Goal: Task Accomplishment & Management: Manage account settings

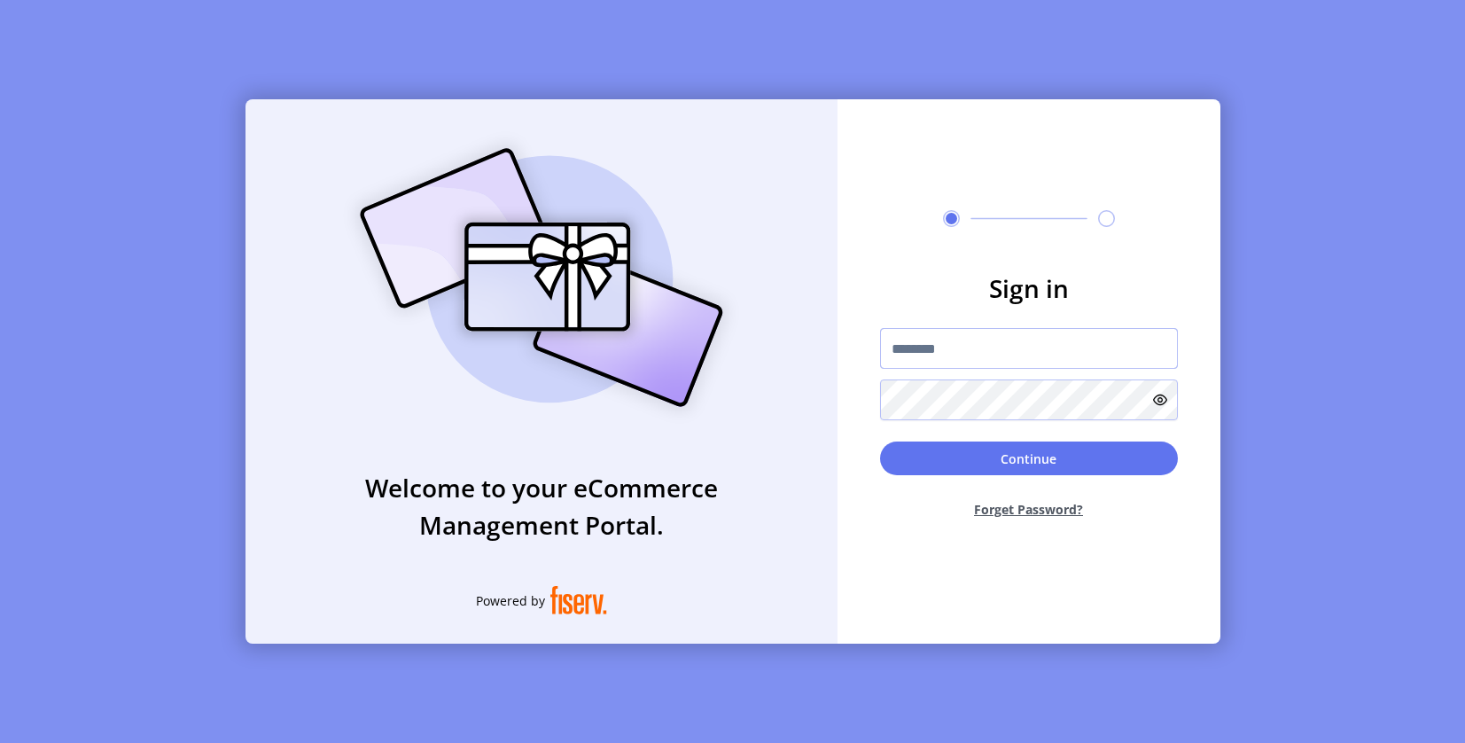
click at [1041, 347] on input "text" at bounding box center [1029, 348] width 298 height 41
paste input "**********"
type input "**********"
click at [1041, 477] on div "Continue Forget Password?" at bounding box center [1029, 486] width 298 height 91
click at [1036, 464] on button "Continue" at bounding box center [1029, 458] width 298 height 34
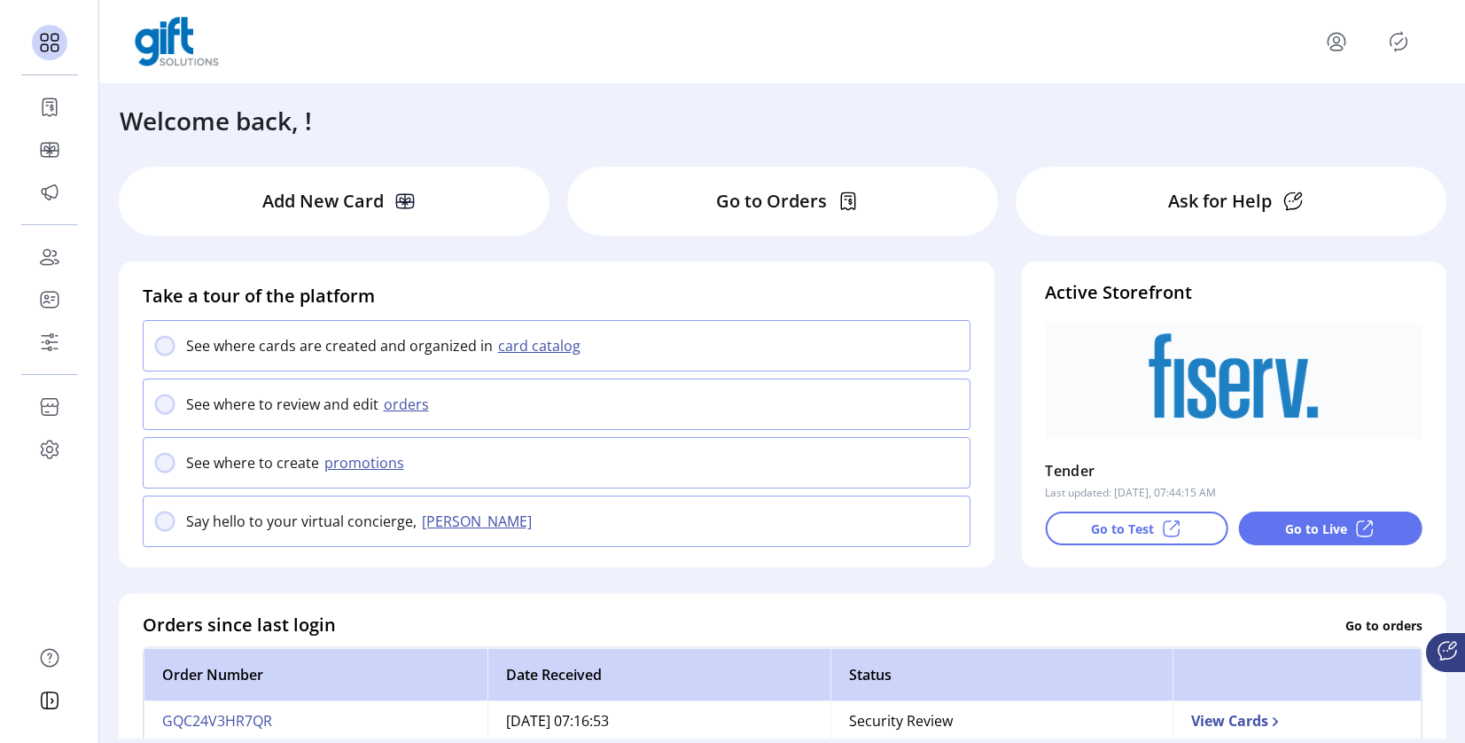
click at [1389, 47] on icon "Publisher Panel" at bounding box center [1398, 41] width 28 height 28
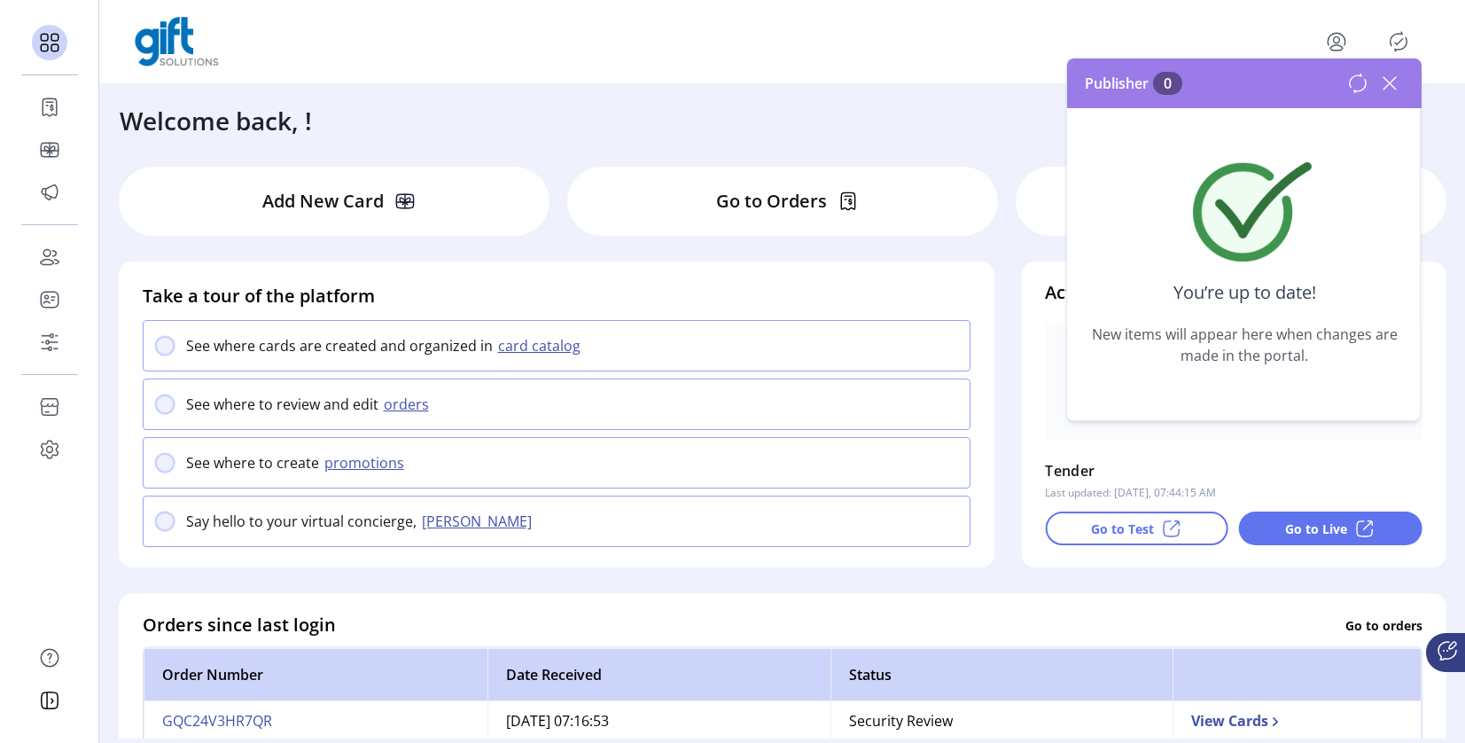
click at [1396, 86] on icon at bounding box center [1390, 83] width 28 height 28
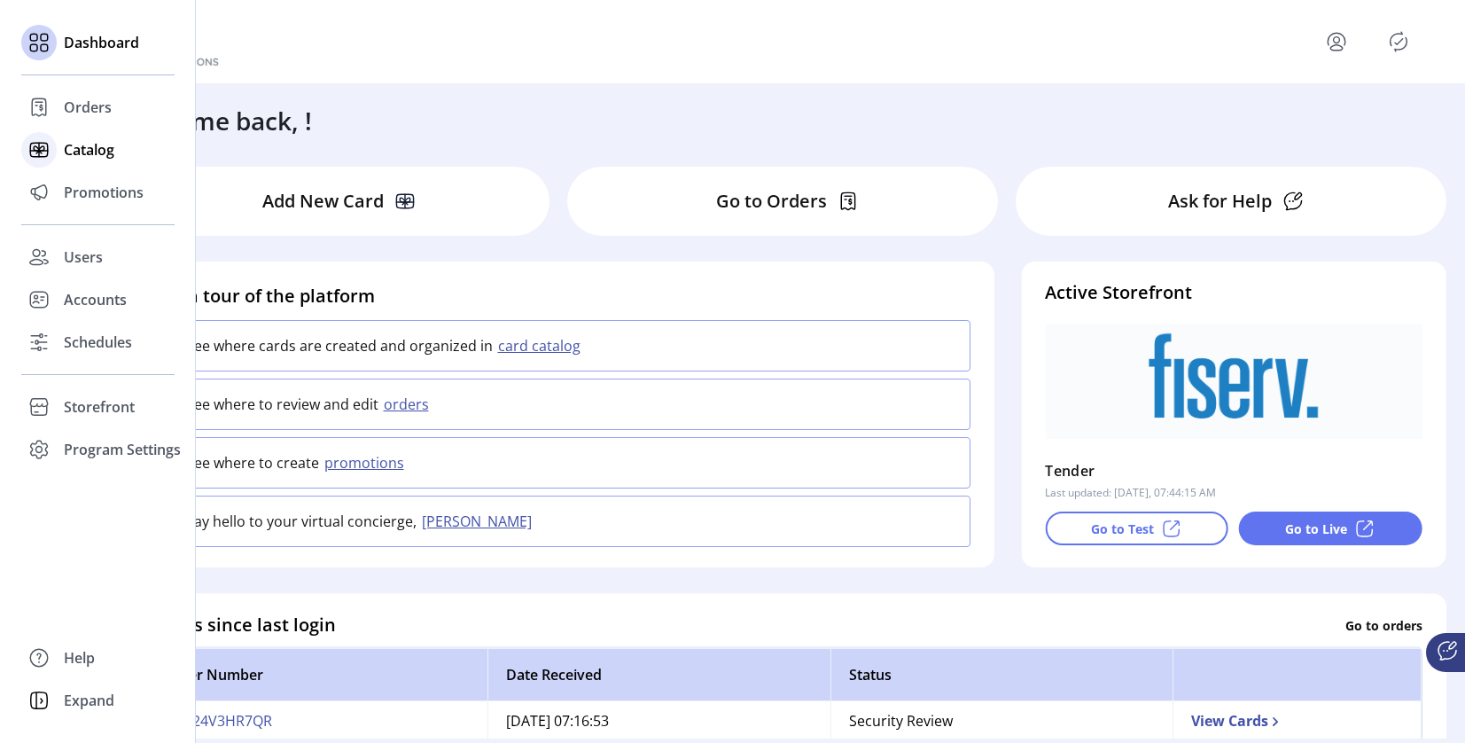
click at [51, 161] on icon at bounding box center [39, 150] width 28 height 28
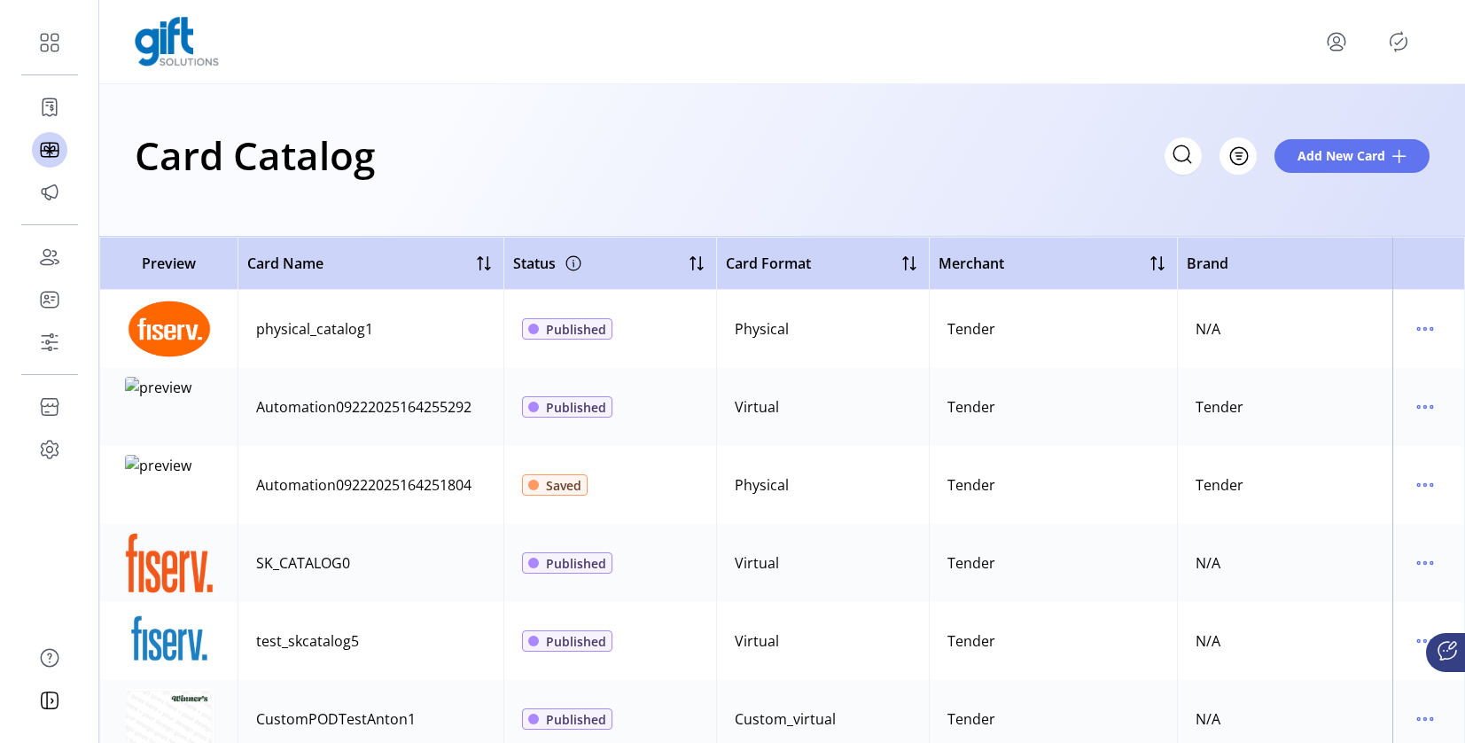
click at [1117, 462] on td "Tender" at bounding box center [1053, 485] width 248 height 78
click at [982, 193] on div "Card Catalog Filter Add New Card" at bounding box center [782, 160] width 1366 height 152
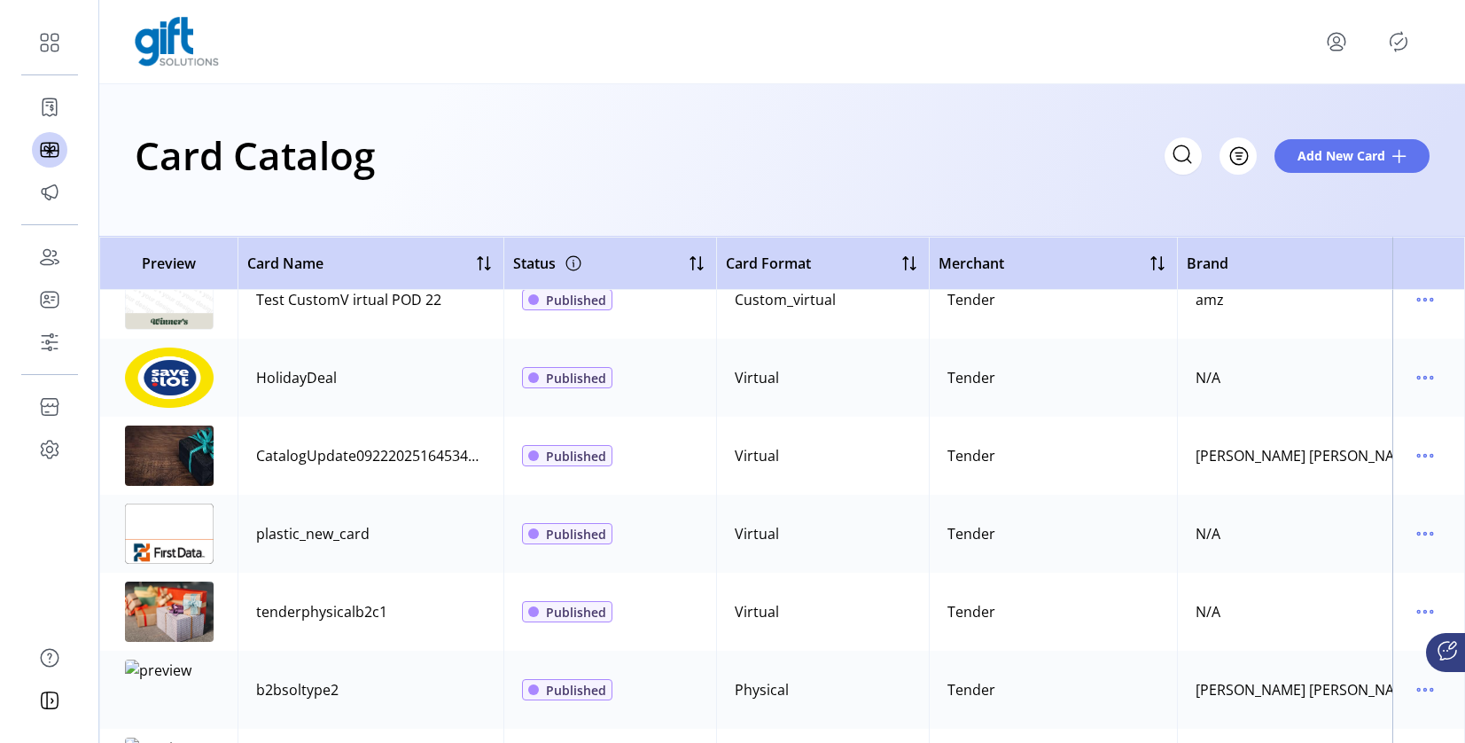
scroll to position [496, 0]
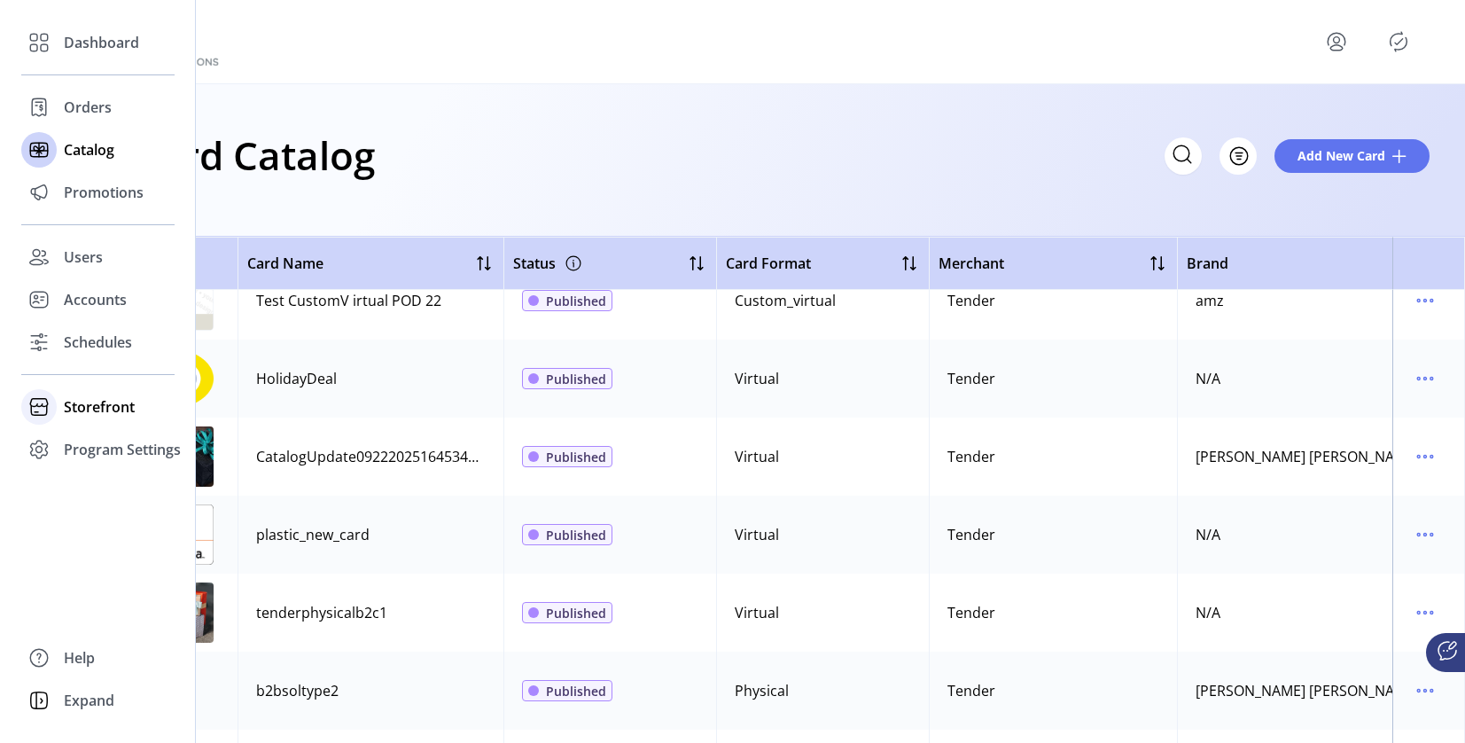
click at [64, 415] on span "Storefront" at bounding box center [99, 406] width 71 height 21
click at [87, 447] on span "Configuration" at bounding box center [110, 442] width 93 height 21
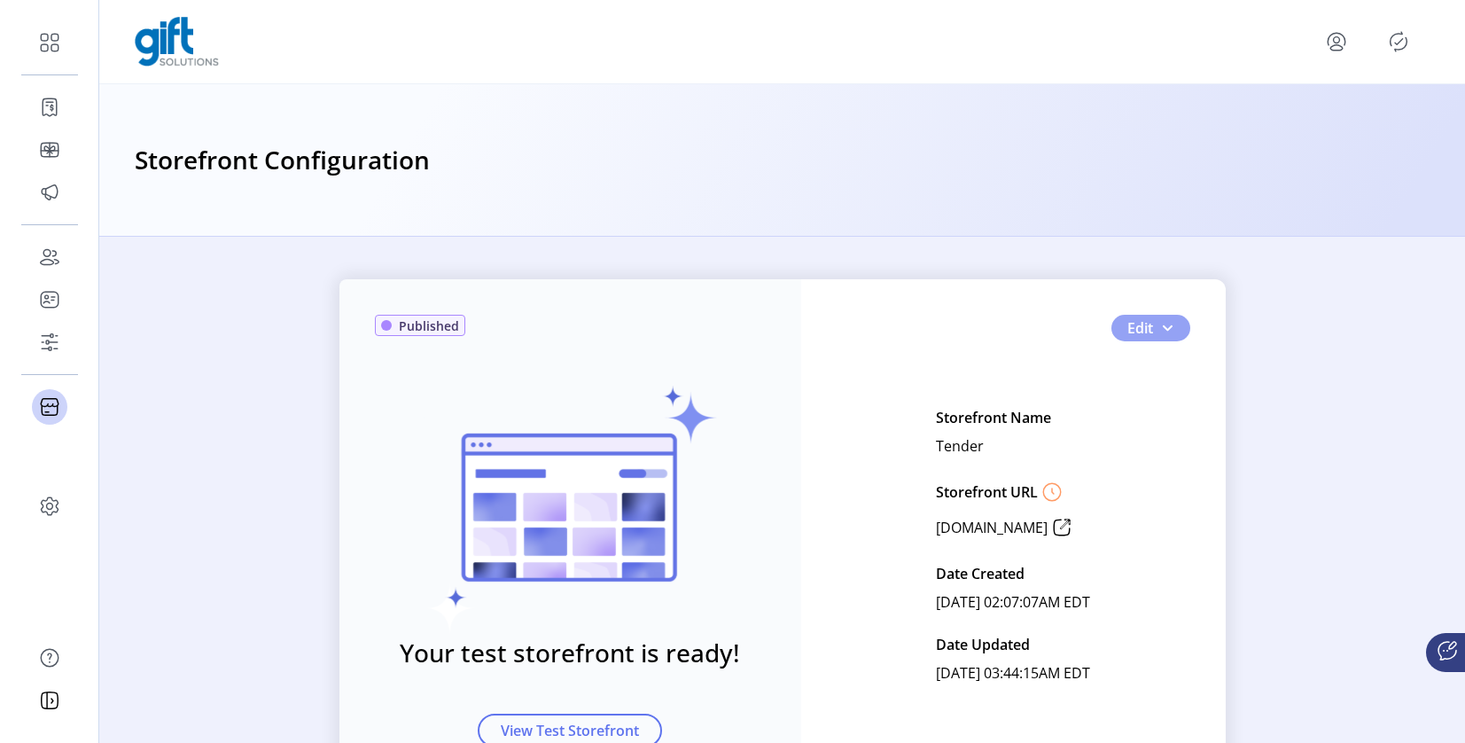
click at [1150, 323] on button "Edit" at bounding box center [1150, 328] width 79 height 27
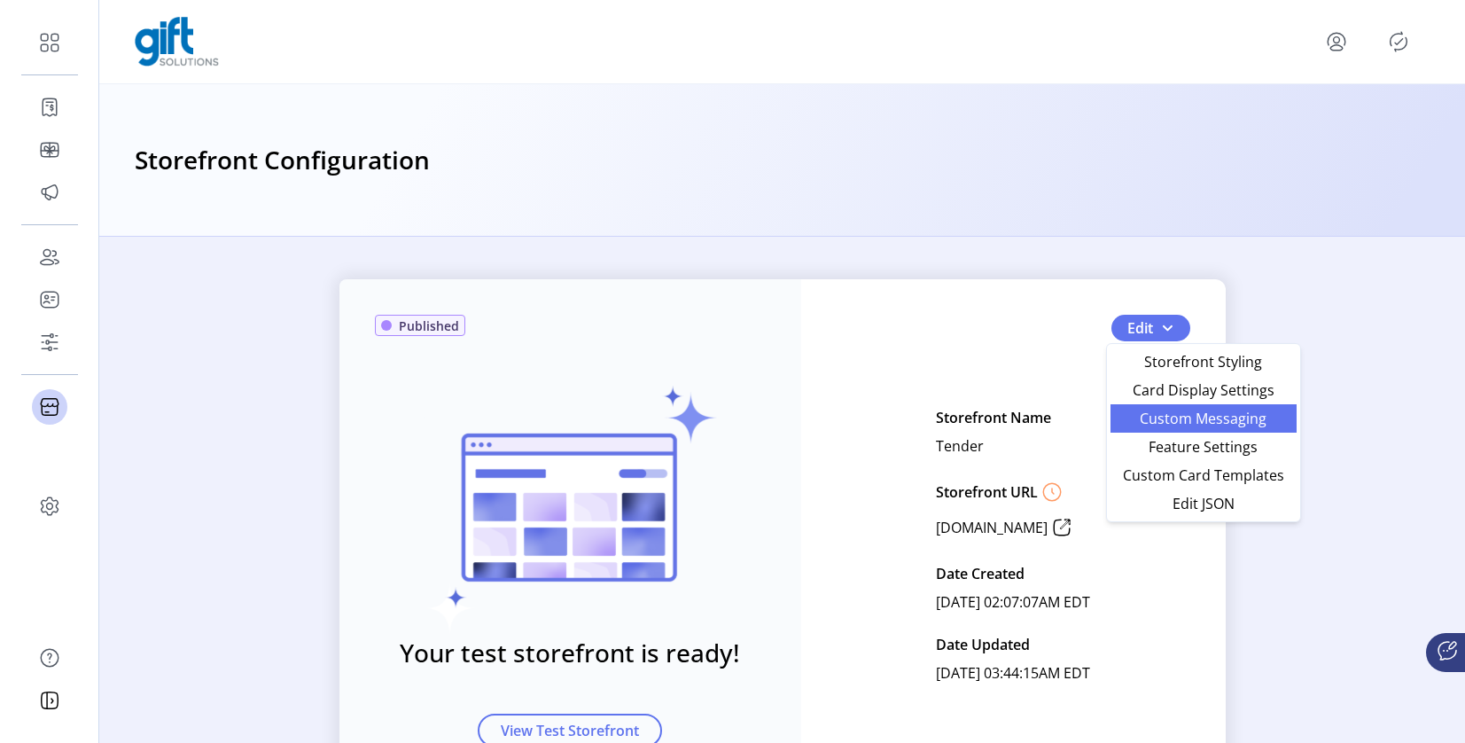
click at [1170, 422] on span "Custom Messaging" at bounding box center [1203, 418] width 165 height 14
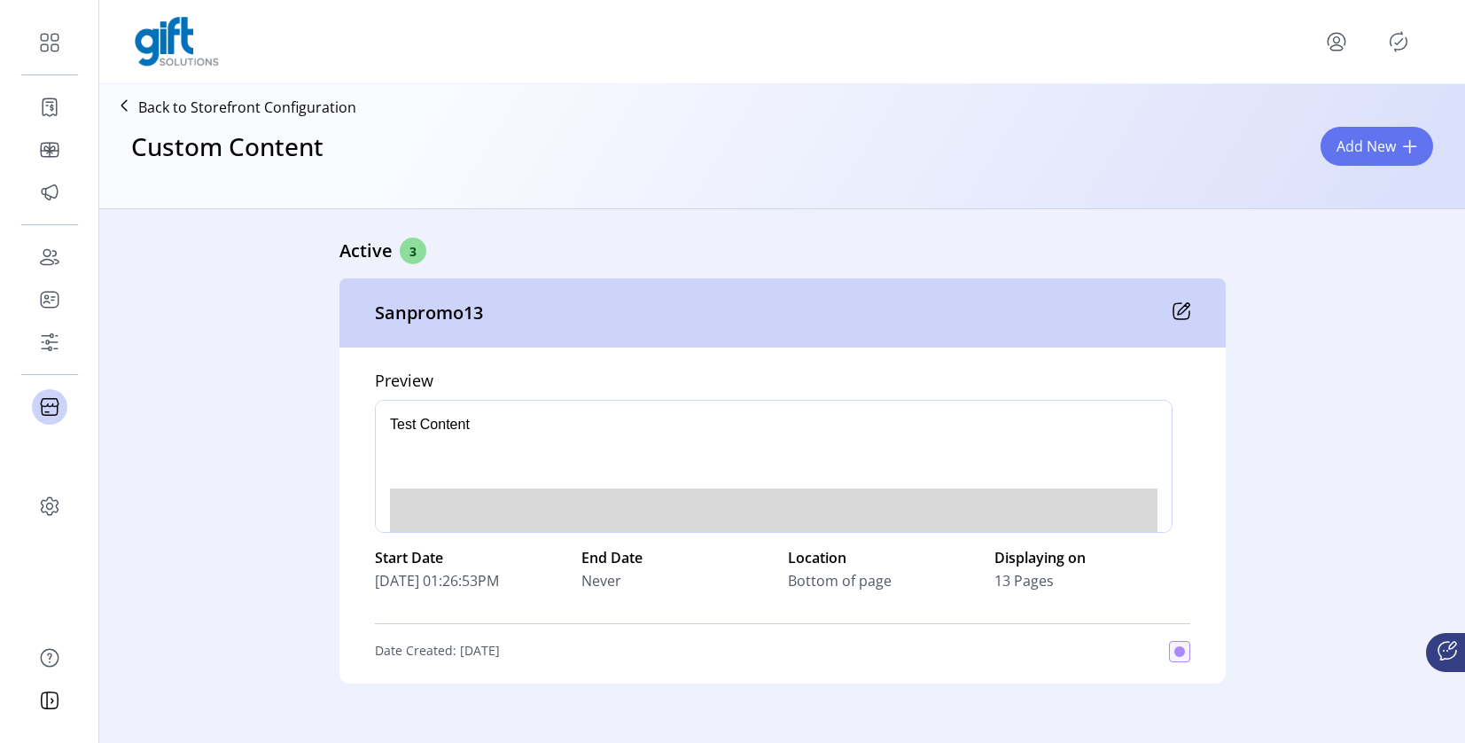
click at [1178, 305] on icon at bounding box center [1184, 309] width 12 height 12
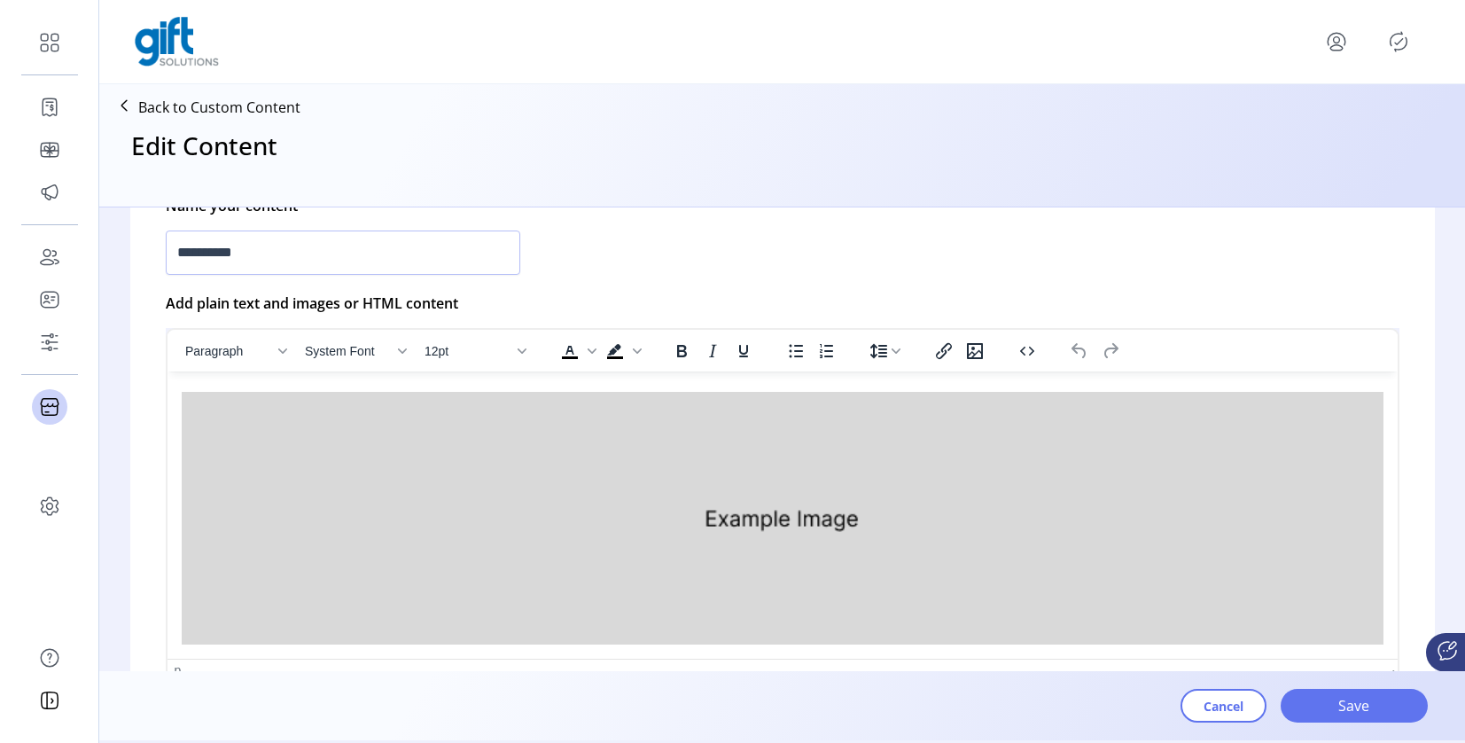
scroll to position [66, 0]
click at [503, 267] on input "**********" at bounding box center [343, 252] width 355 height 44
type input "**********"
click at [1360, 699] on span "Save" at bounding box center [1354, 705] width 101 height 21
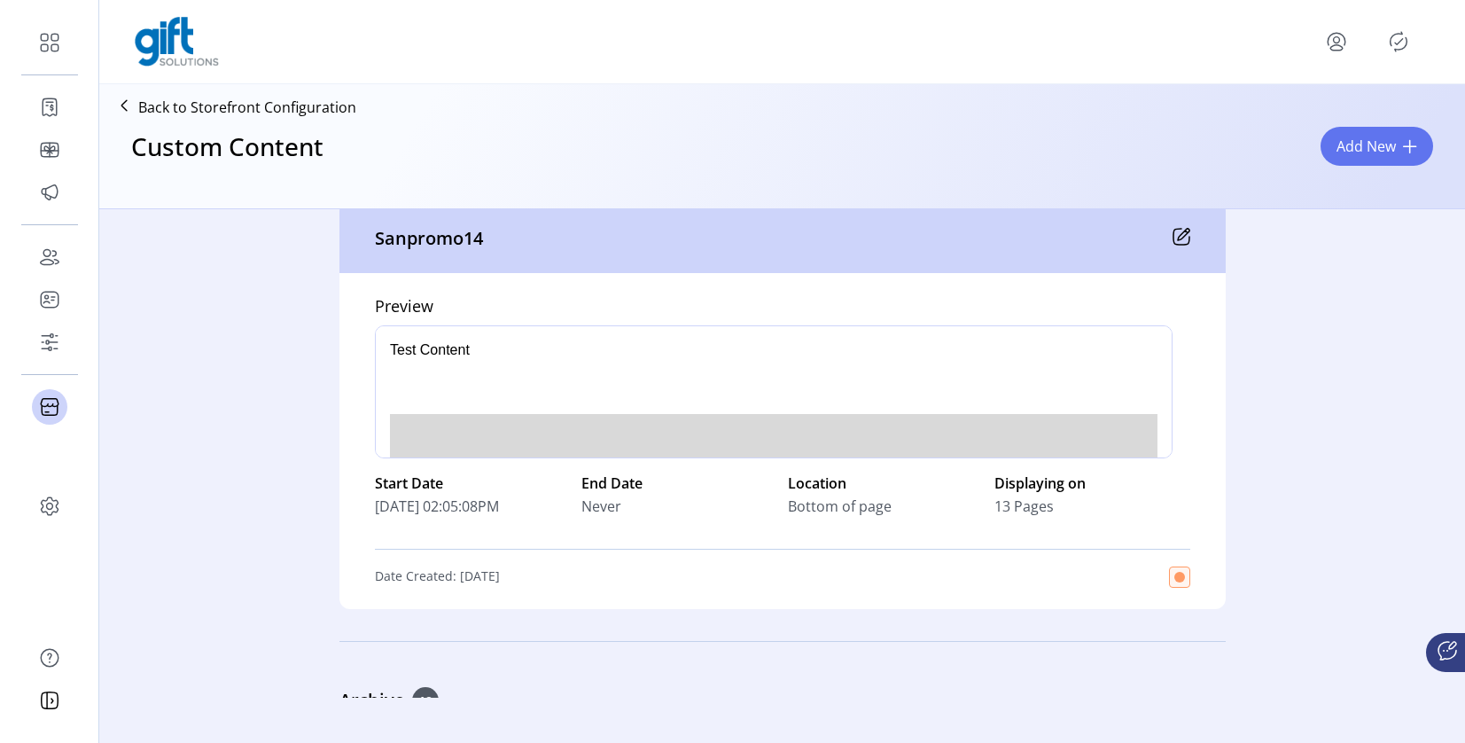
scroll to position [1011, 0]
click at [1393, 37] on icon "Publisher Panel" at bounding box center [1398, 41] width 28 height 28
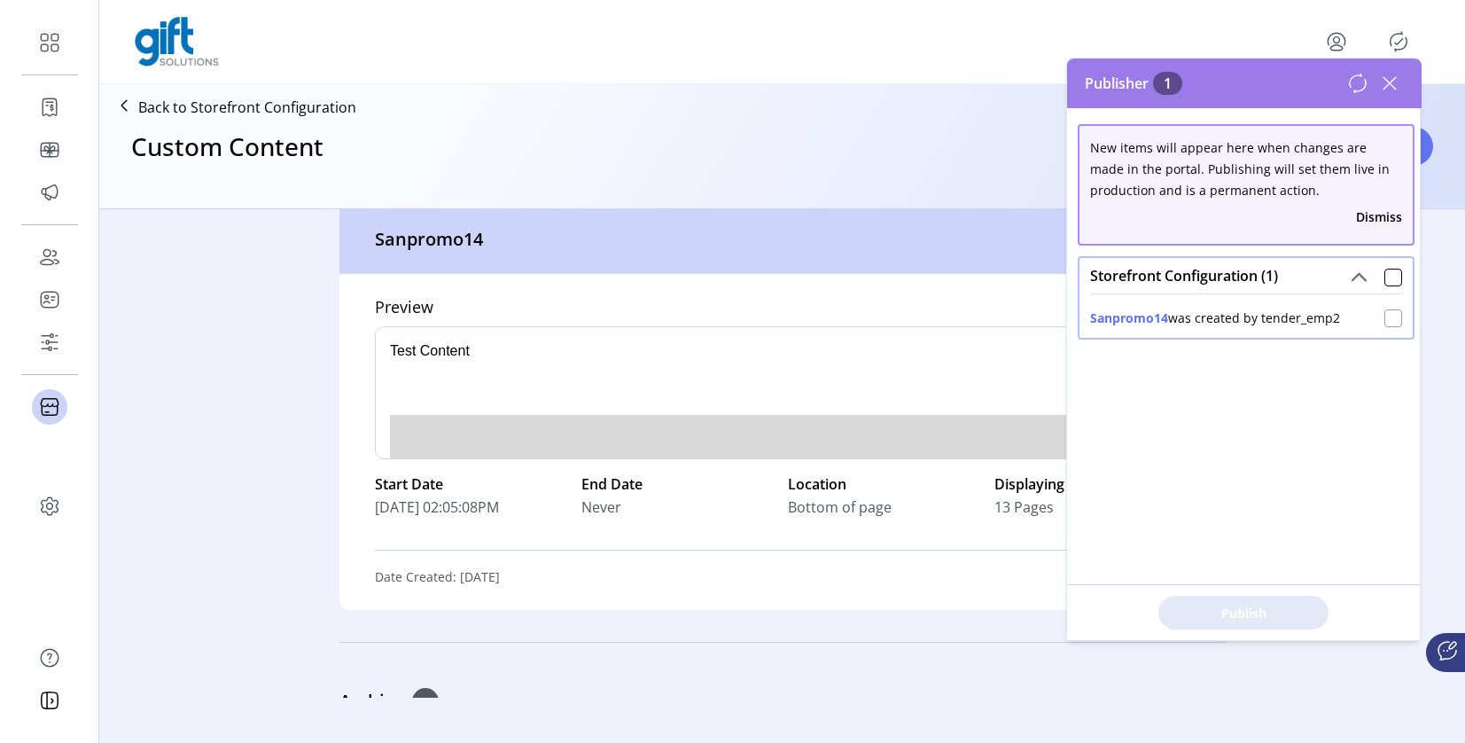
click at [1384, 320] on div at bounding box center [1393, 318] width 18 height 18
click at [1262, 608] on span "Publish 1 Items" at bounding box center [1243, 613] width 124 height 19
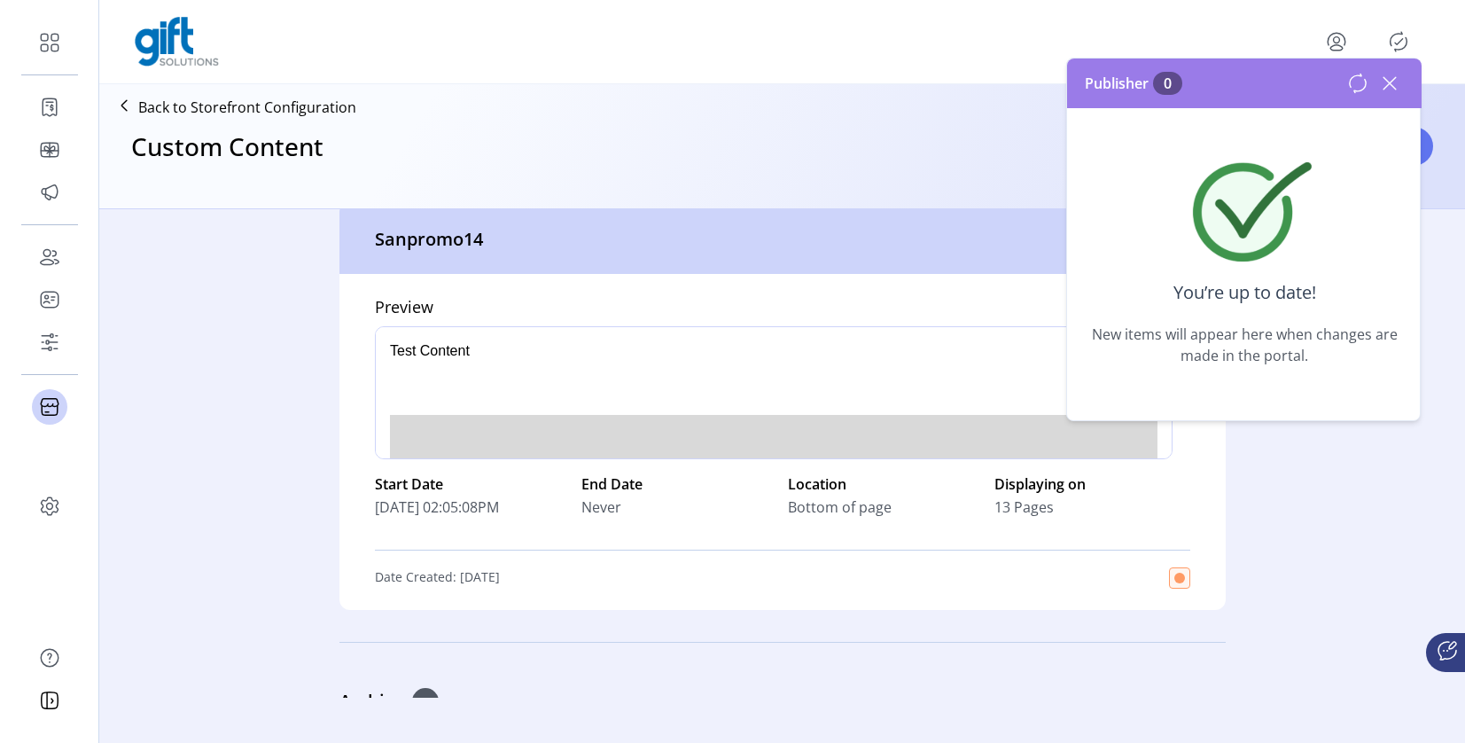
click at [355, 157] on div "Custom Content Add New" at bounding box center [782, 162] width 1352 height 78
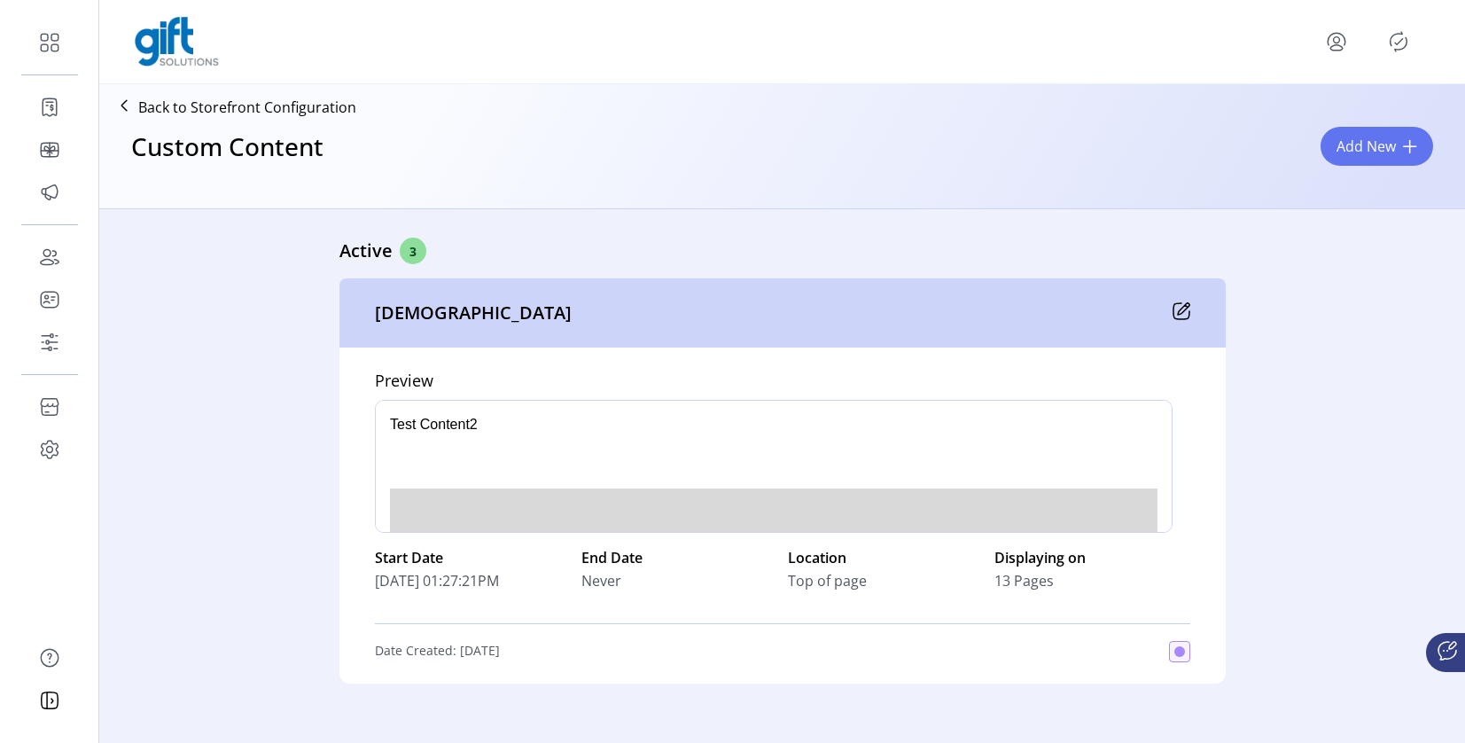
click at [1403, 46] on icon "Publisher Panel" at bounding box center [1398, 41] width 28 height 28
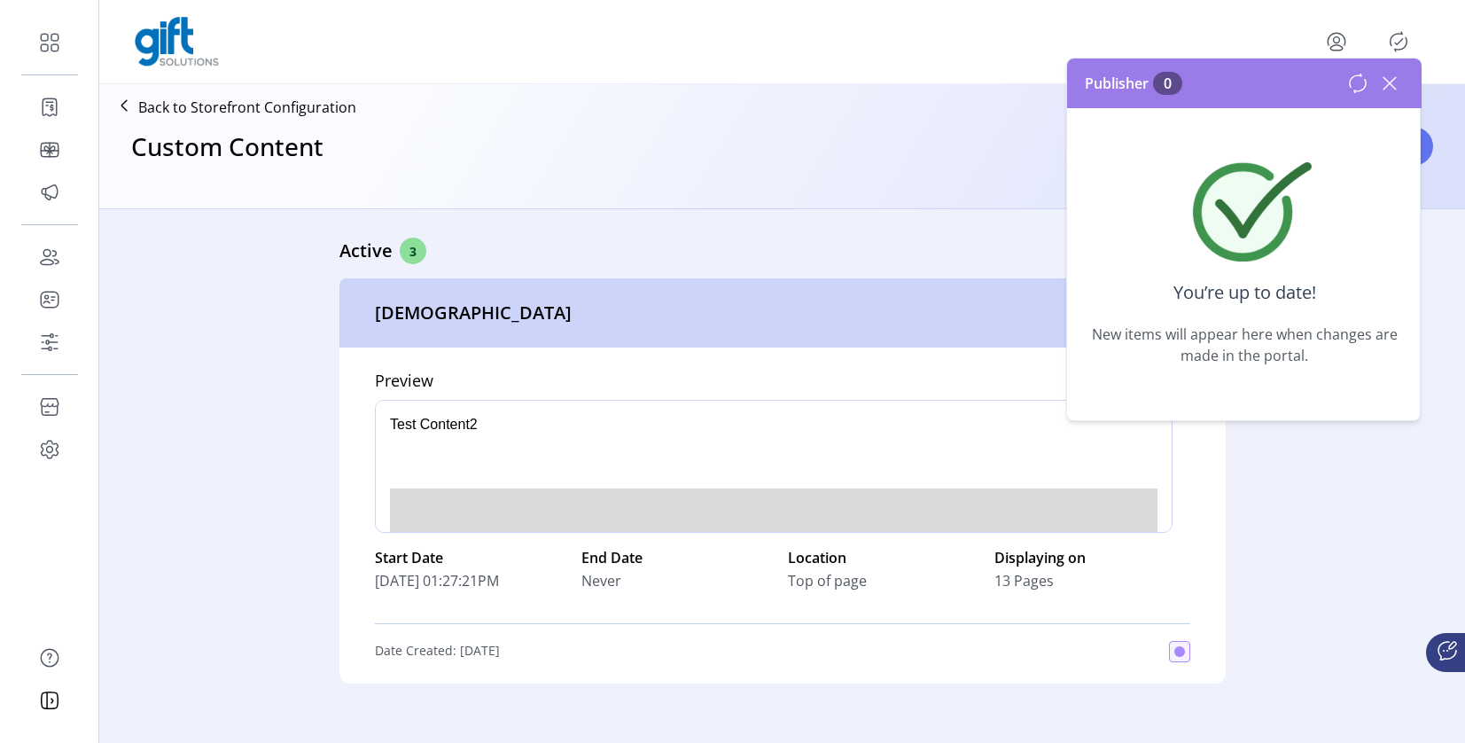
click at [1391, 91] on icon at bounding box center [1390, 83] width 28 height 28
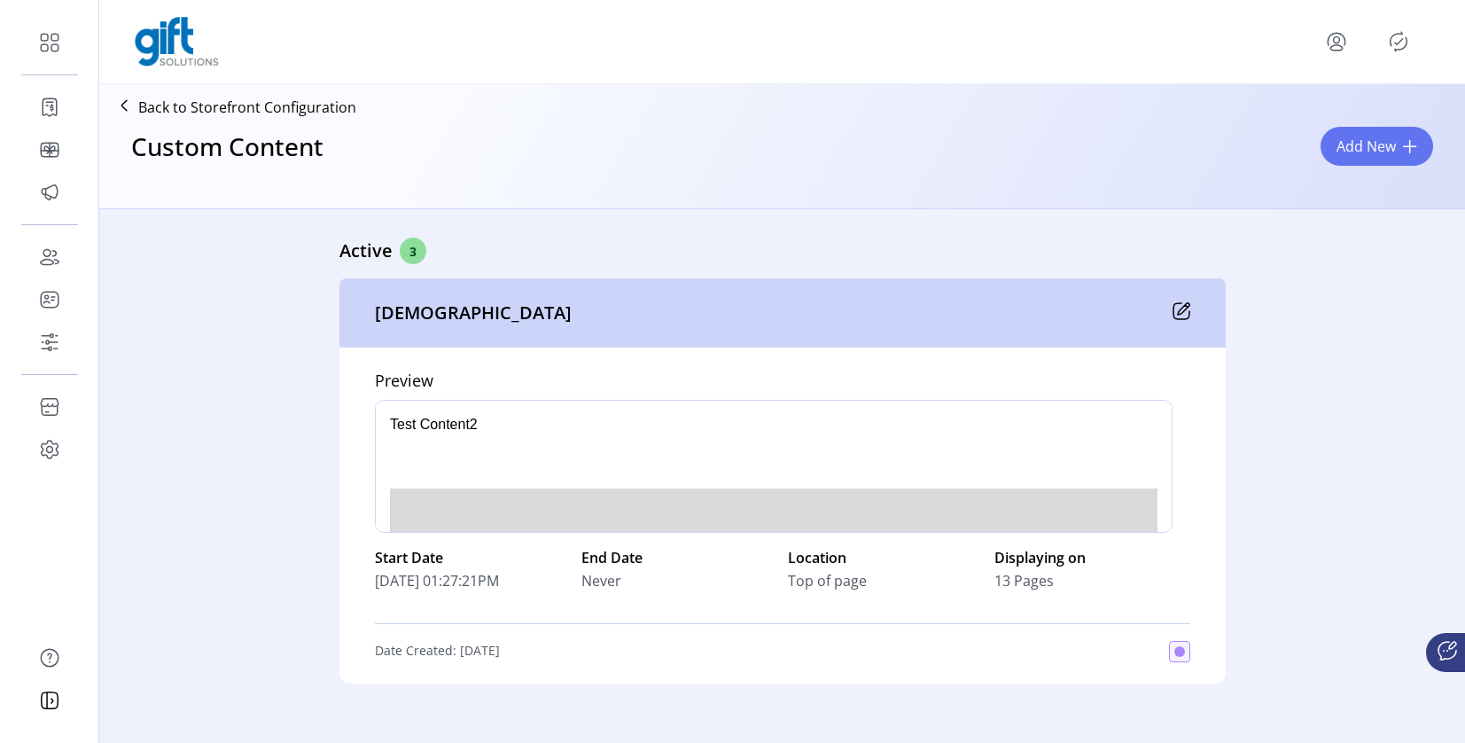
click at [1251, 160] on div "Custom Content Add New" at bounding box center [782, 162] width 1352 height 78
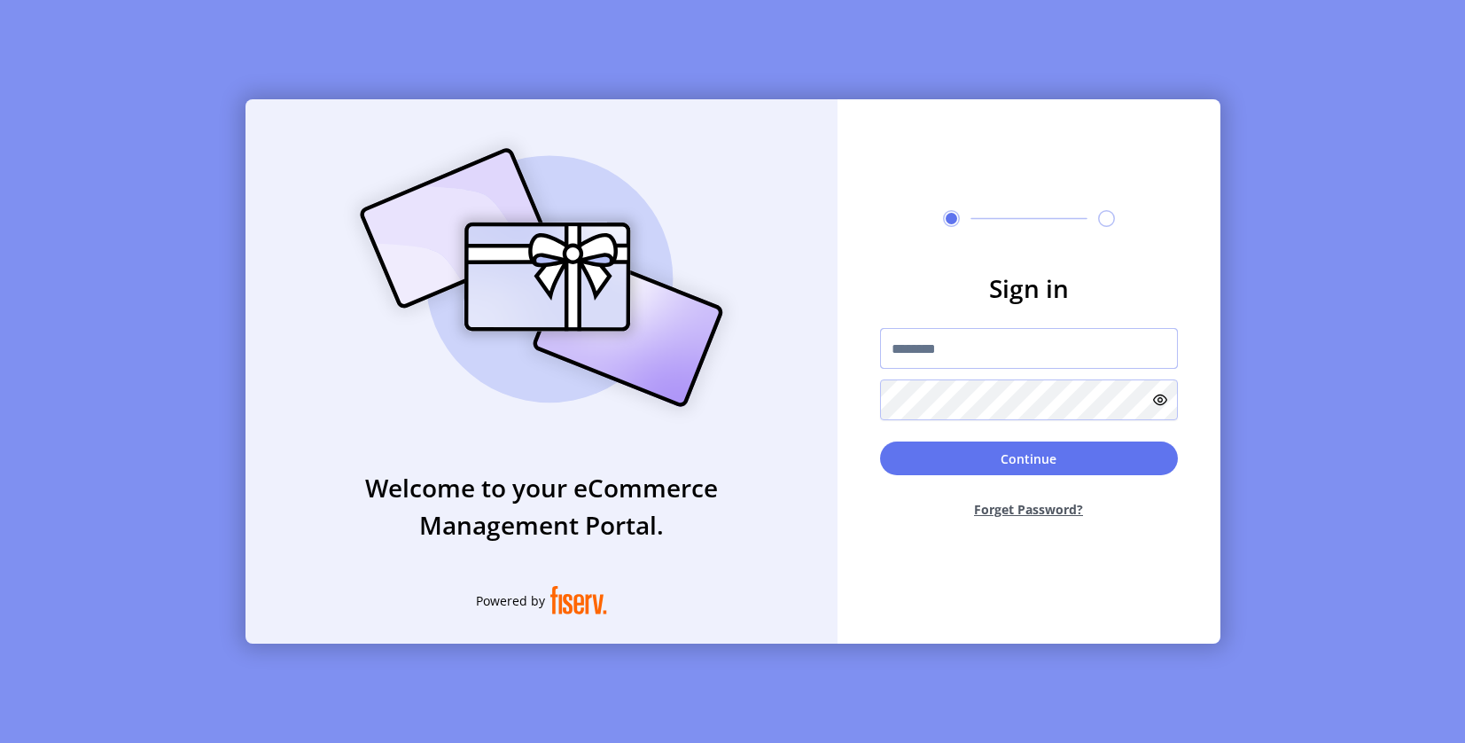
click at [963, 344] on input "text" at bounding box center [1029, 348] width 298 height 41
paste input "**********"
type input "**********"
click at [880, 441] on button "Continue" at bounding box center [1029, 458] width 298 height 34
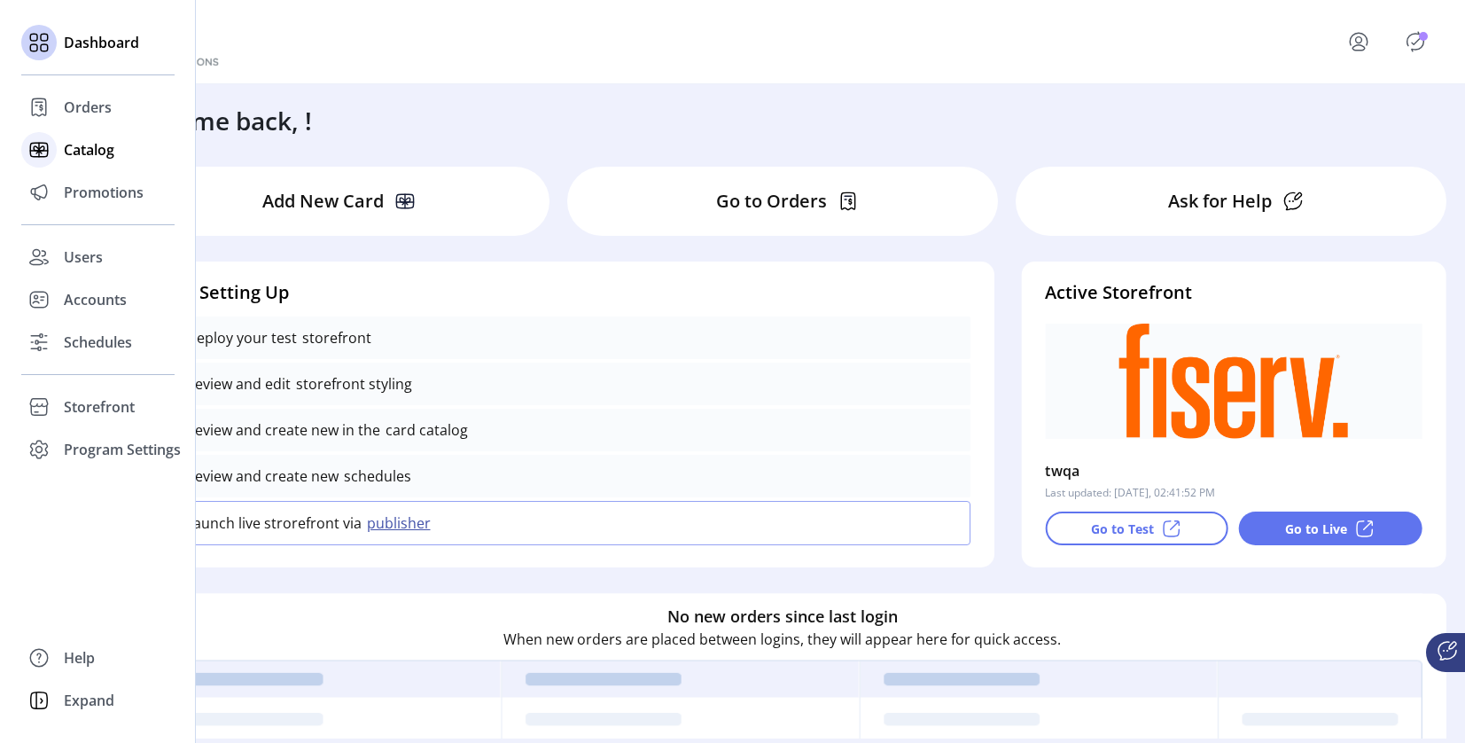
click at [54, 132] on div at bounding box center [38, 150] width 35 height 43
click at [50, 118] on icon at bounding box center [39, 107] width 28 height 28
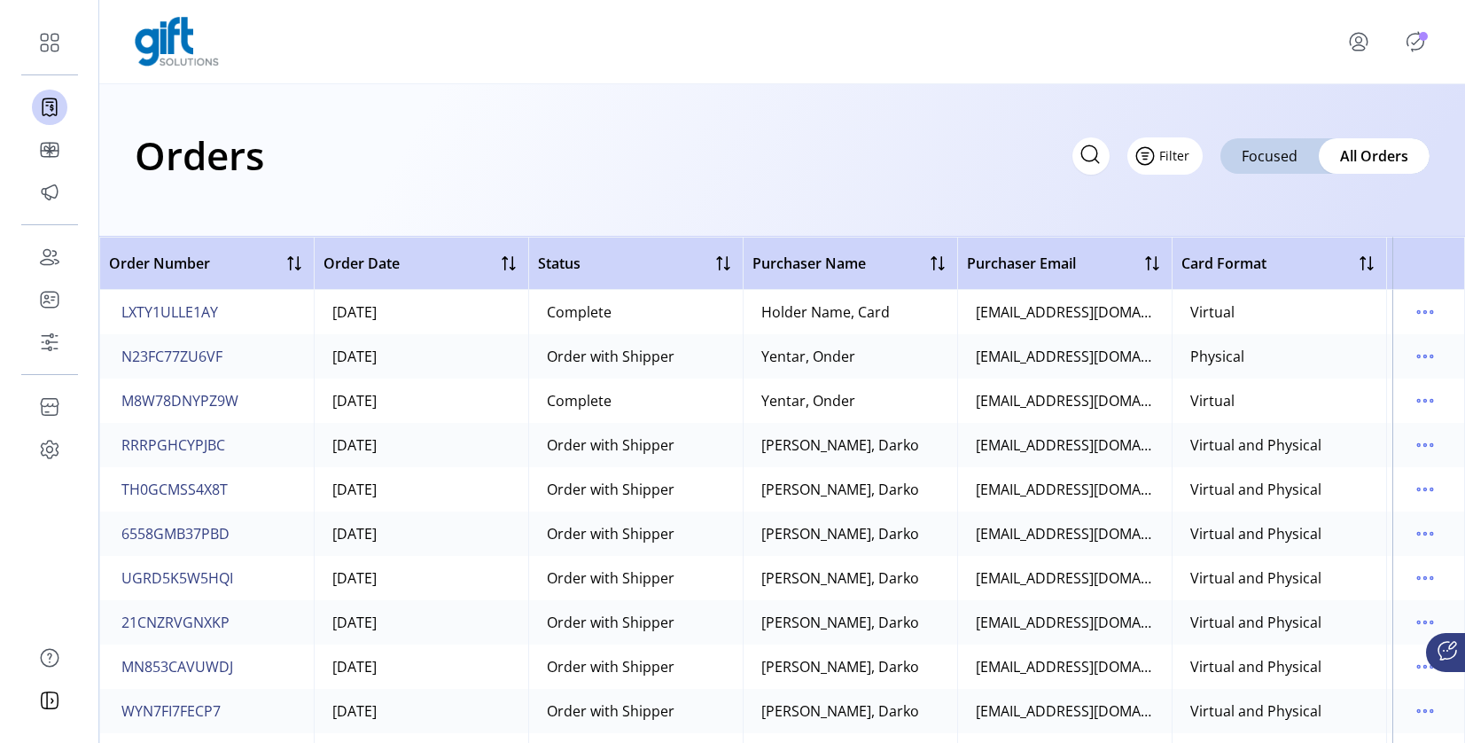
click at [1178, 159] on button "Filter" at bounding box center [1164, 155] width 75 height 37
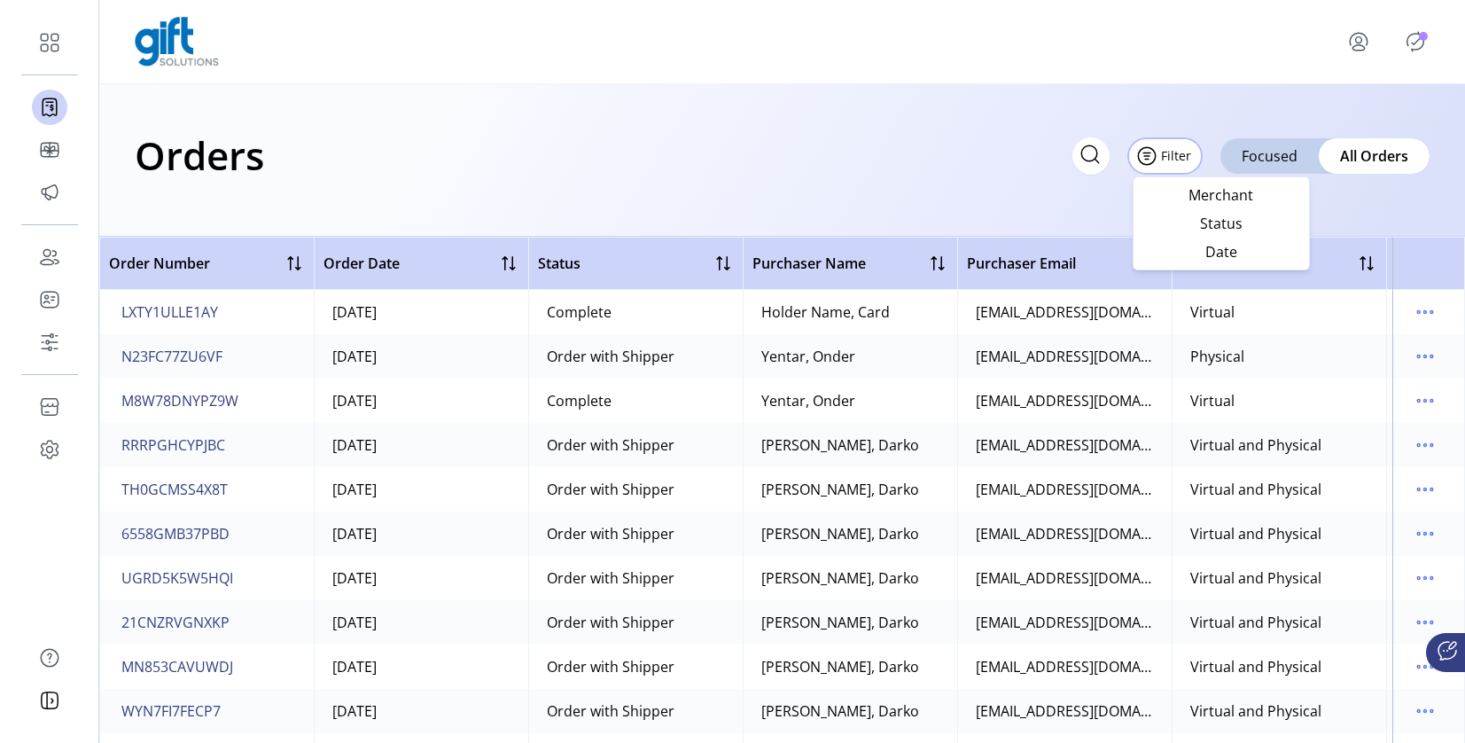
click at [958, 113] on div "Orders Filter Focused All Orders" at bounding box center [782, 160] width 1366 height 152
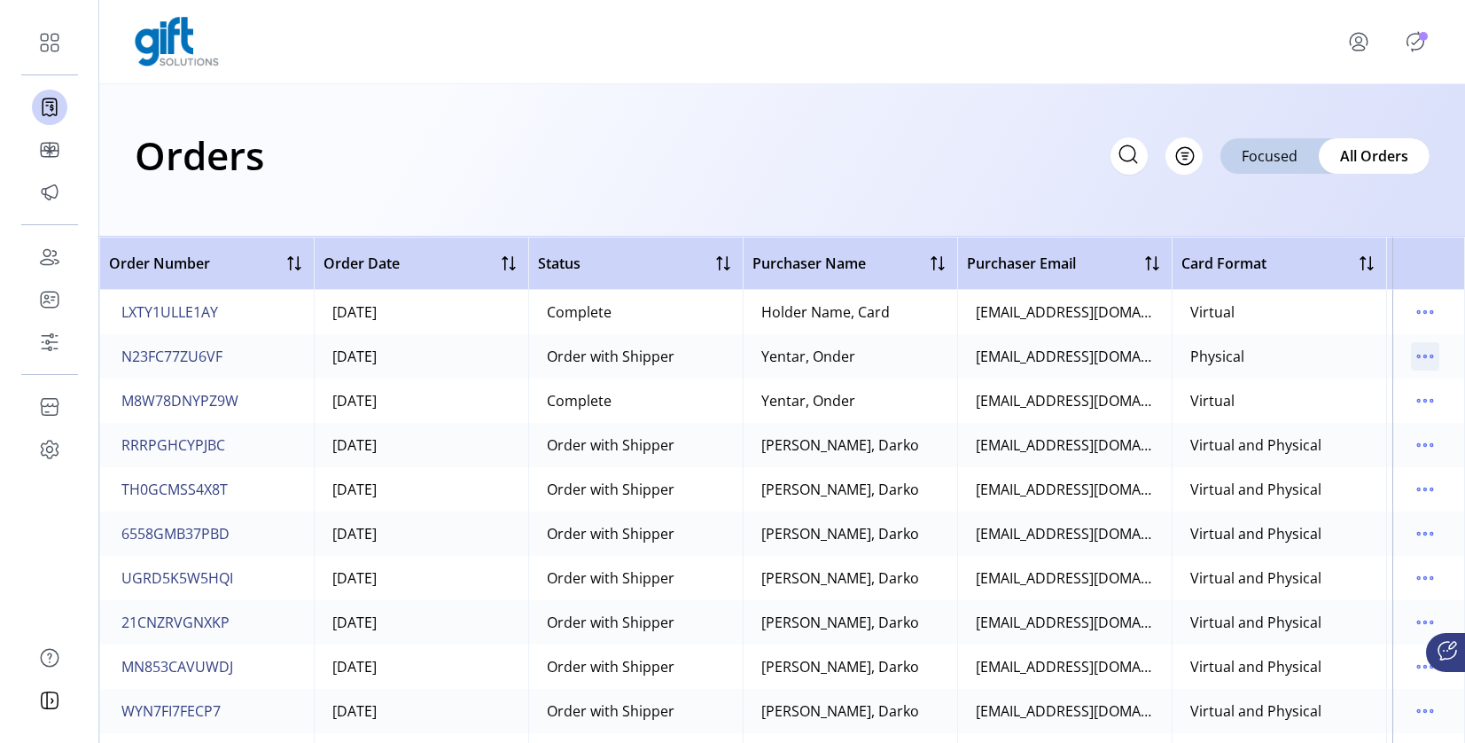
click at [1411, 355] on icon "menu" at bounding box center [1425, 356] width 28 height 28
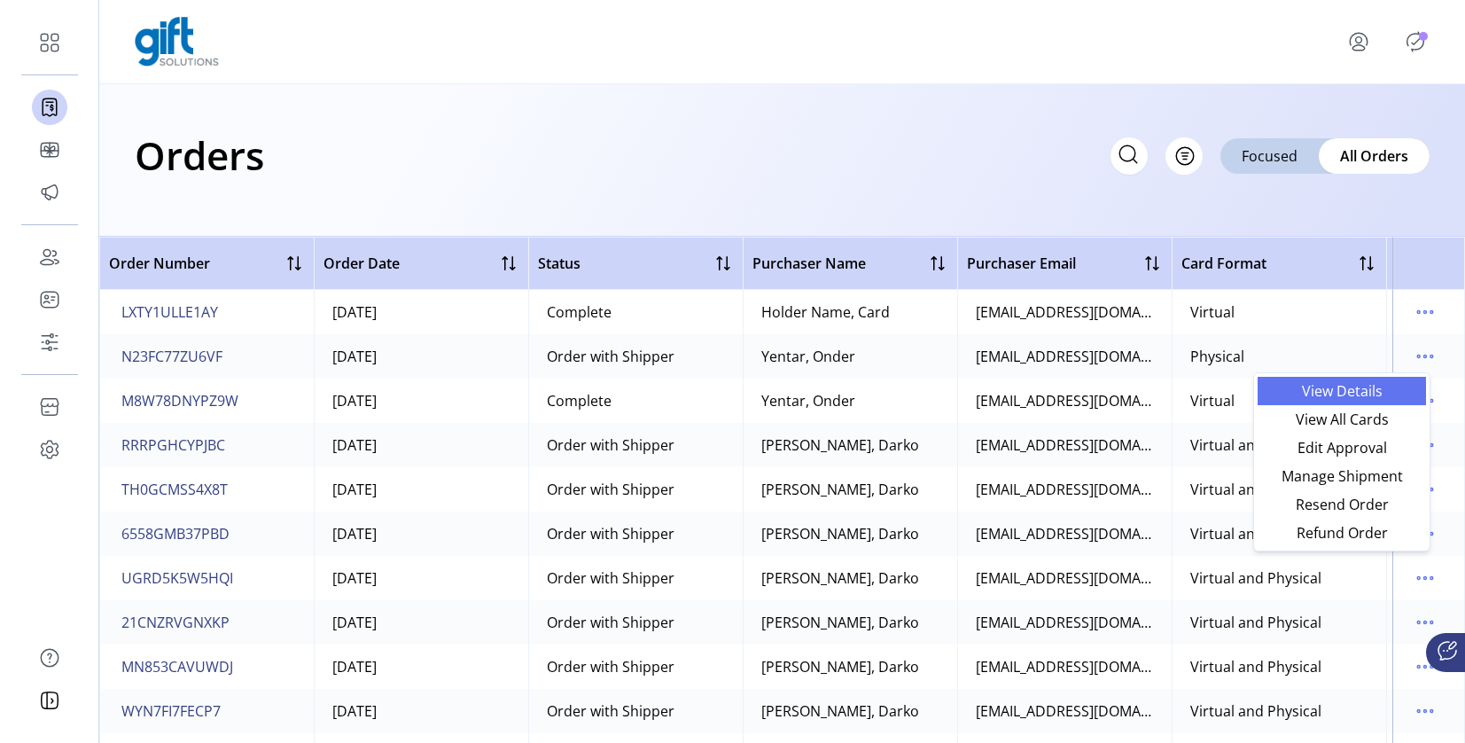
click at [1298, 394] on span "View Details" at bounding box center [1341, 391] width 147 height 14
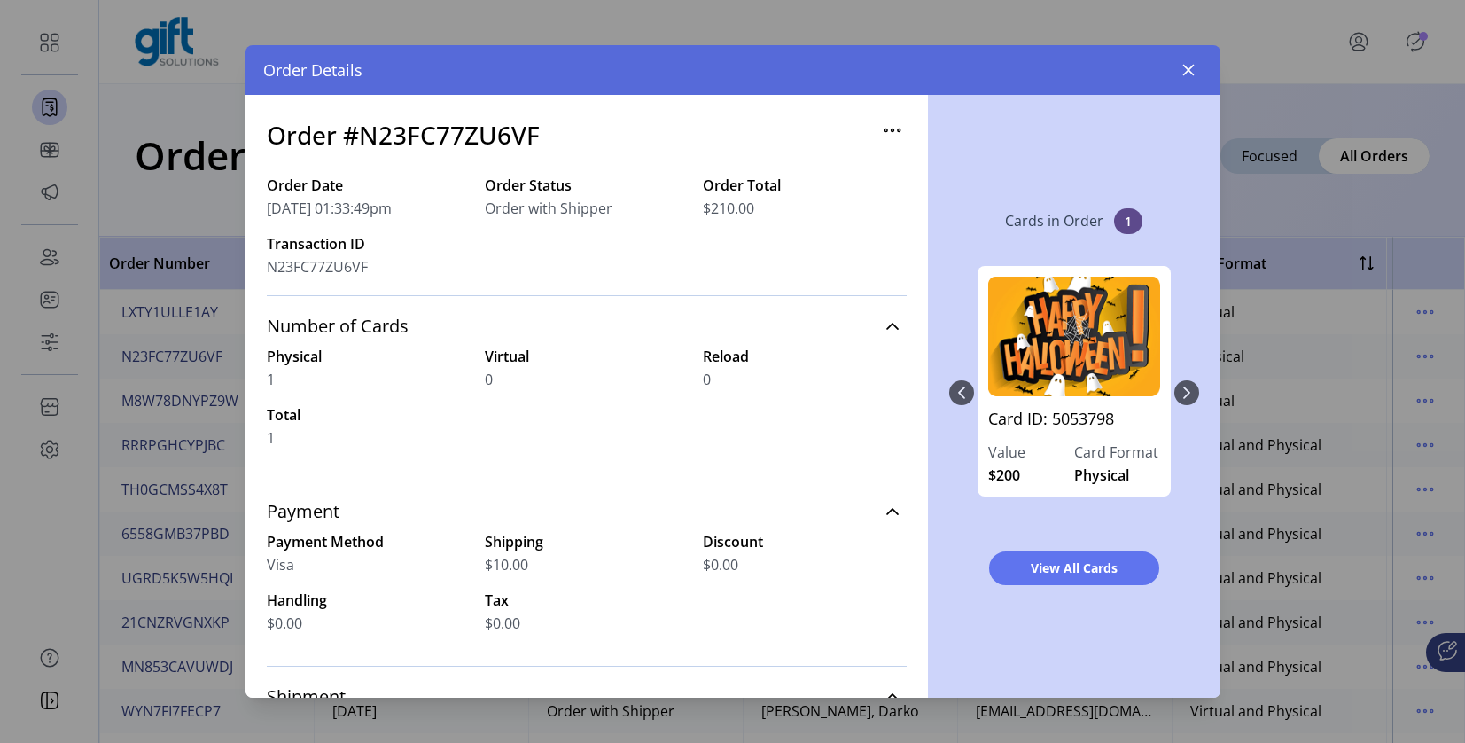
click at [879, 129] on icon "button" at bounding box center [892, 130] width 28 height 28
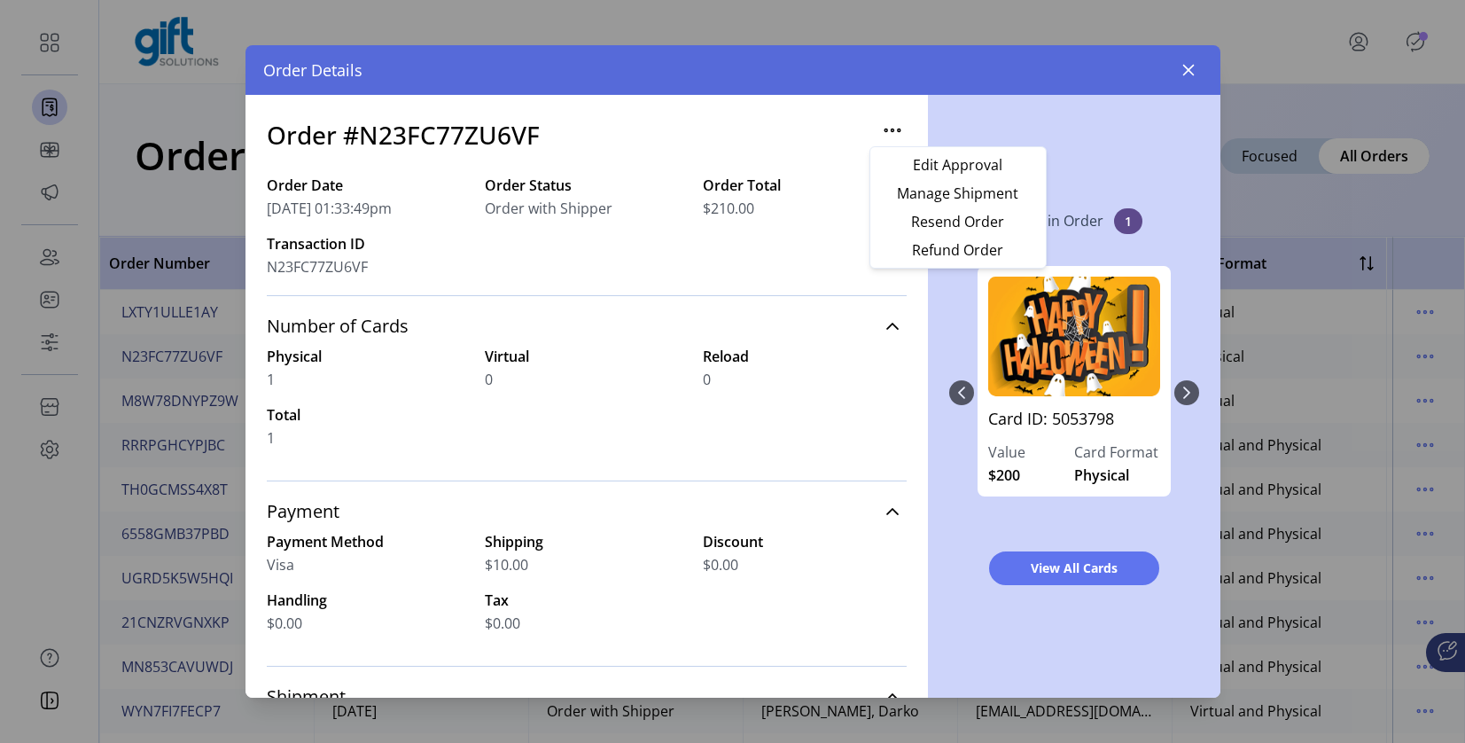
click at [937, 518] on div "Cards in Order 1 Card ID: 5053798 Value $200 Card Format Physical View All Cards" at bounding box center [1074, 396] width 292 height 603
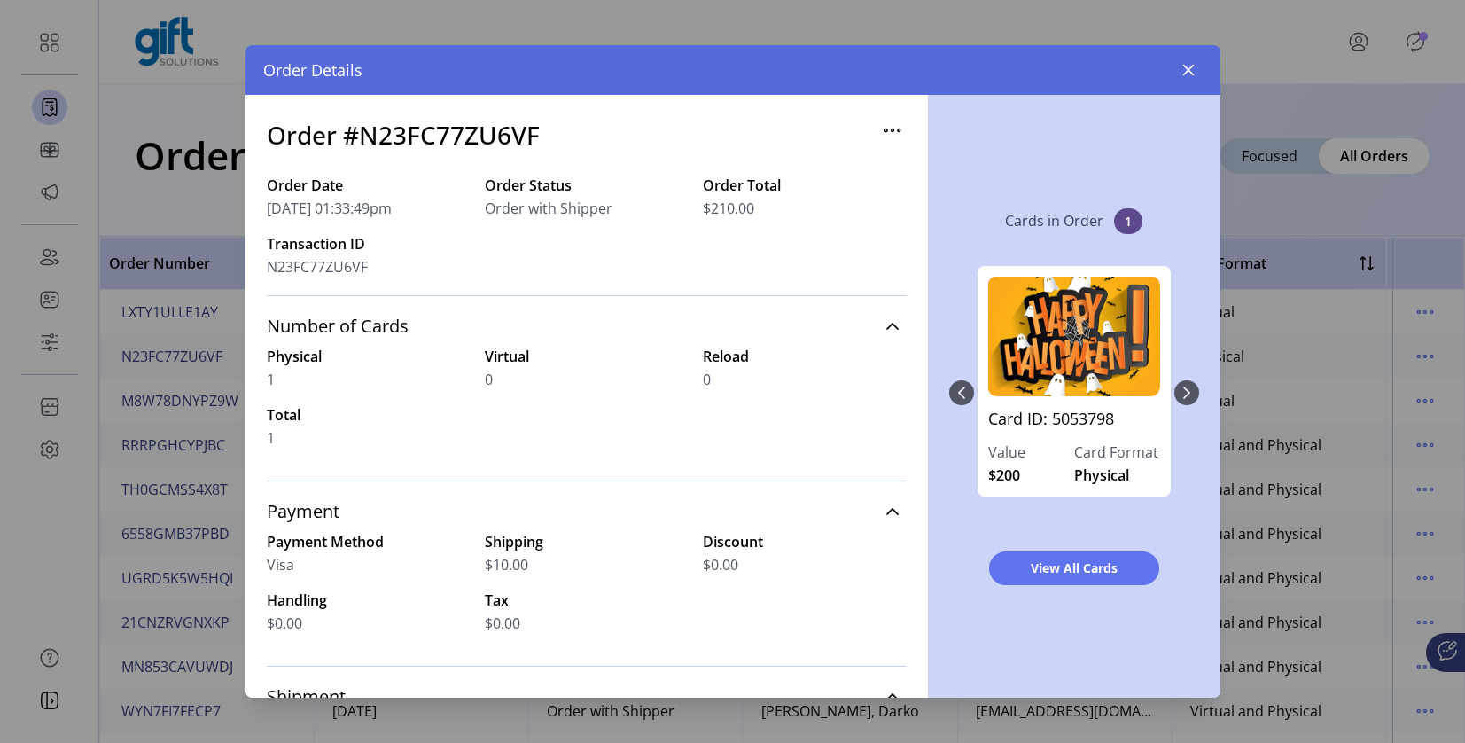
click at [1035, 595] on div "View All Cards" at bounding box center [1074, 568] width 250 height 62
click at [1034, 571] on span "View All Cards" at bounding box center [1074, 567] width 124 height 19
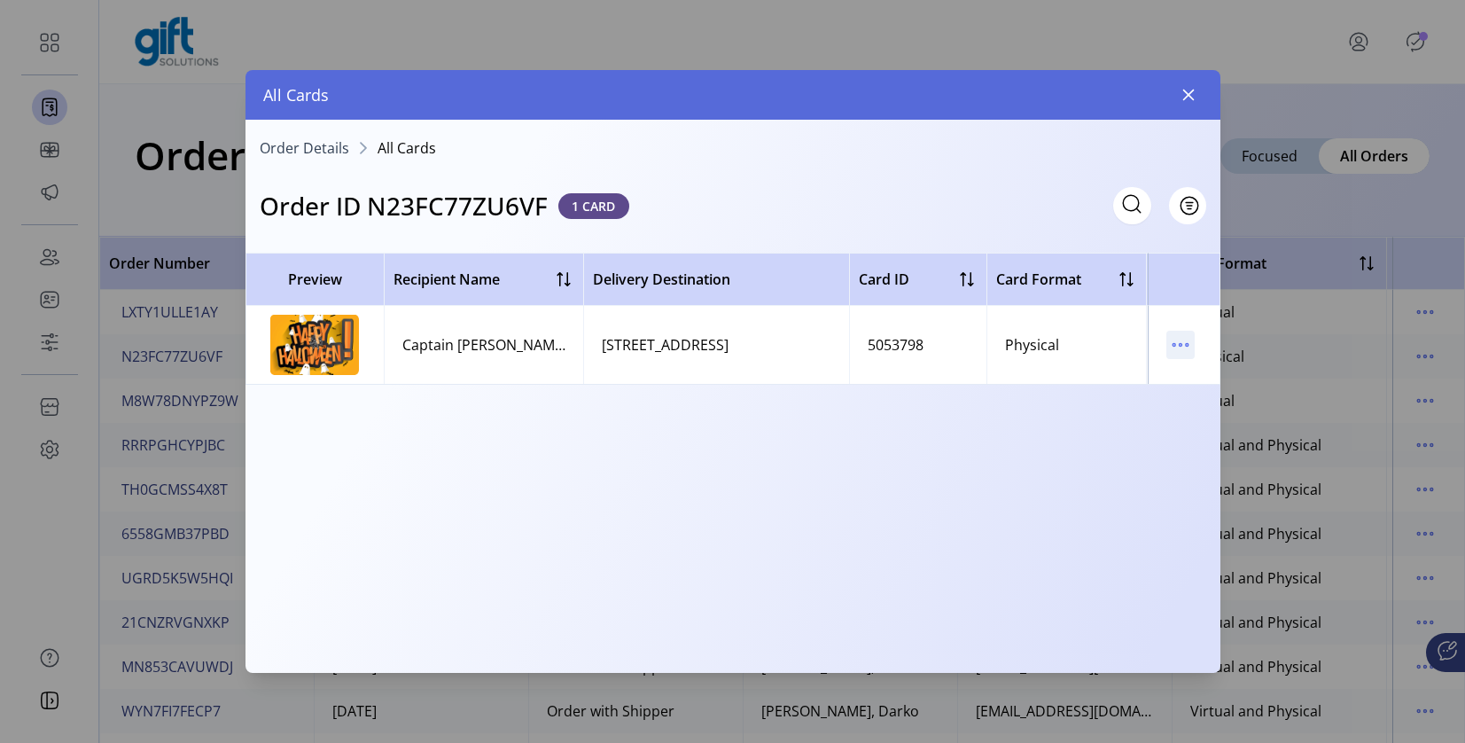
click at [1170, 343] on icon "menu" at bounding box center [1180, 345] width 28 height 28
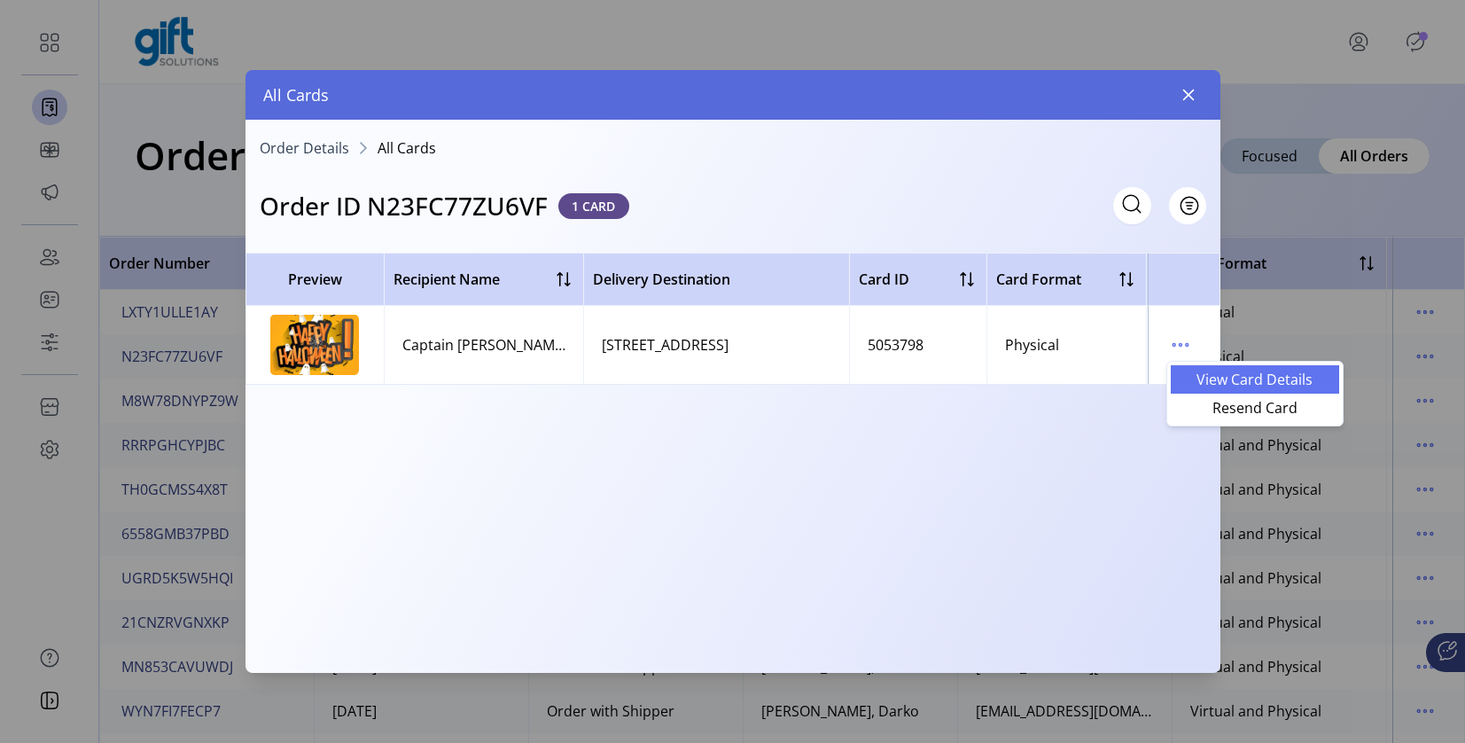
click at [1195, 370] on link "View Card Details" at bounding box center [1255, 379] width 168 height 28
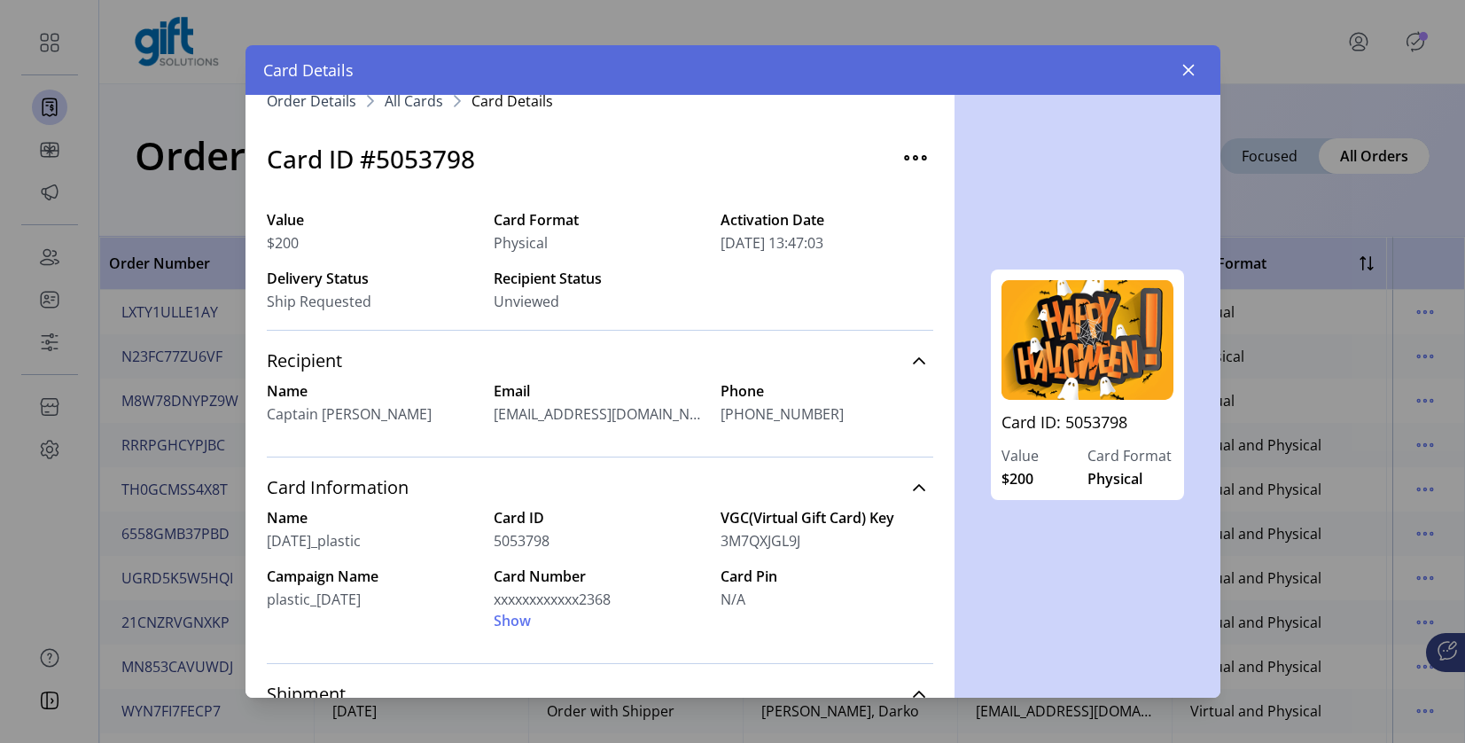
scroll to position [25, 0]
